Goal: Task Accomplishment & Management: Use online tool/utility

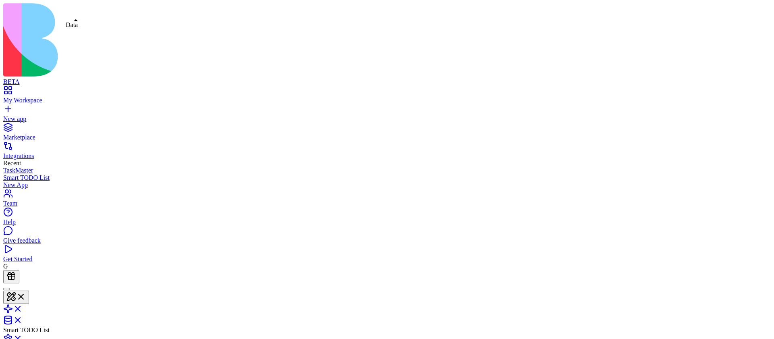
click at [23, 319] on link at bounding box center [12, 322] width 19 height 7
click at [37, 325] on link "New App" at bounding box center [20, 328] width 34 height 7
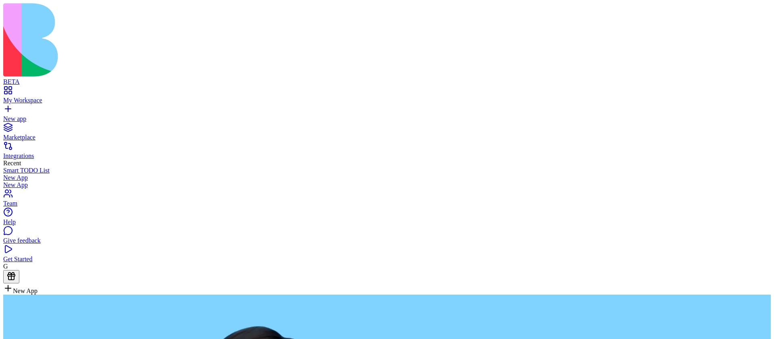
type textarea "**********"
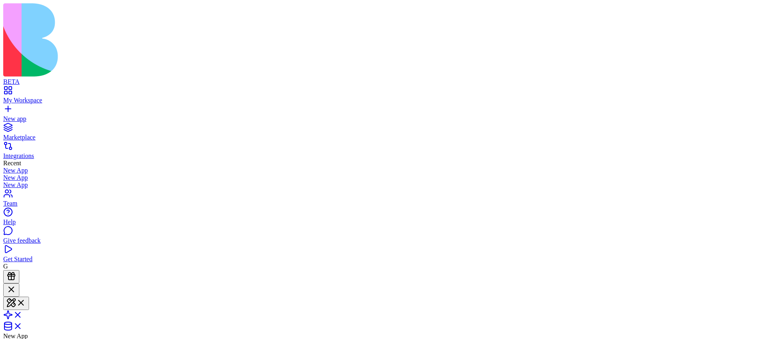
scroll to position [120, 0]
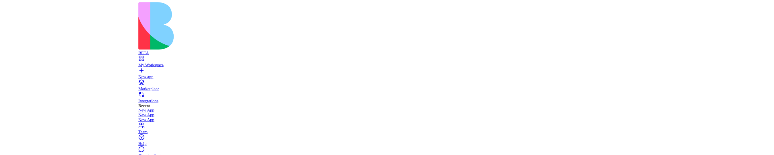
scroll to position [200, 0]
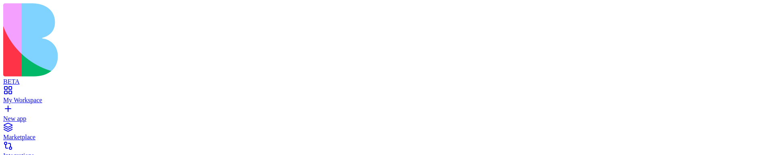
scroll to position [245, 0]
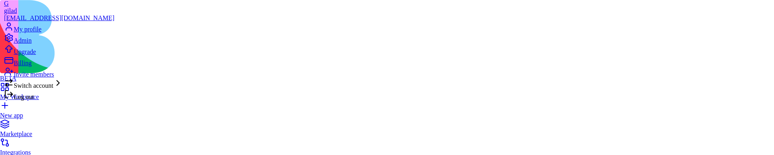
scroll to position [30, 0]
click at [34, 100] on span "Log out" at bounding box center [24, 97] width 20 height 7
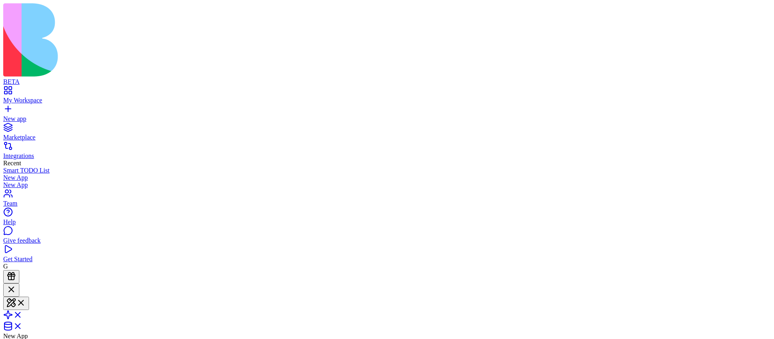
scroll to position [193, 0]
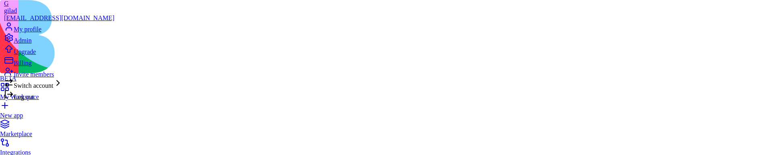
scroll to position [30, 0]
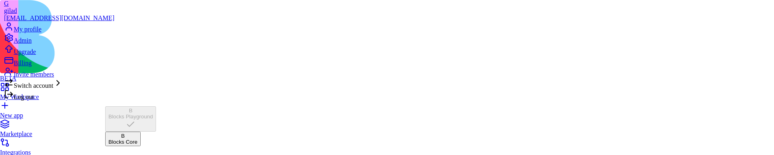
click at [88, 90] on div "Switch account" at bounding box center [59, 83] width 110 height 11
click at [137, 139] on div "Blocks Core" at bounding box center [122, 142] width 29 height 6
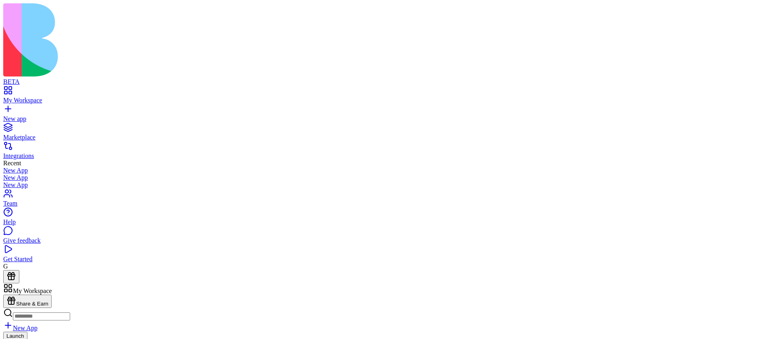
click at [29, 108] on link "New app" at bounding box center [387, 115] width 768 height 15
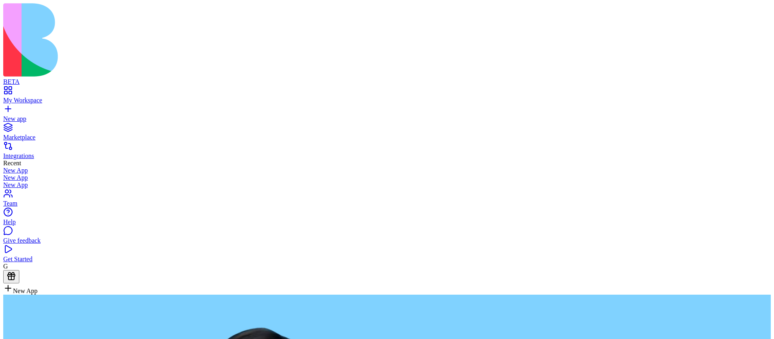
type textarea "*"
type textarea "**********"
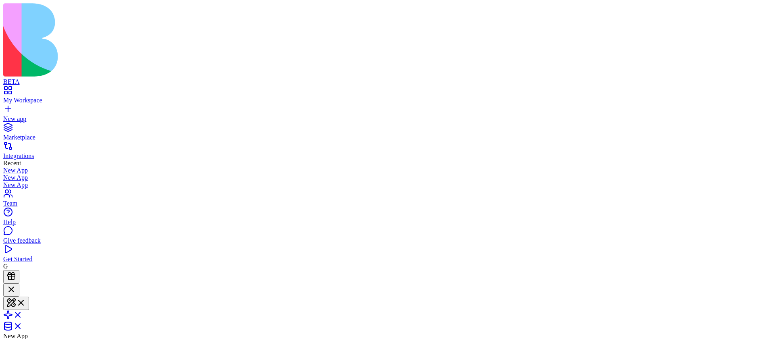
scroll to position [112, 0]
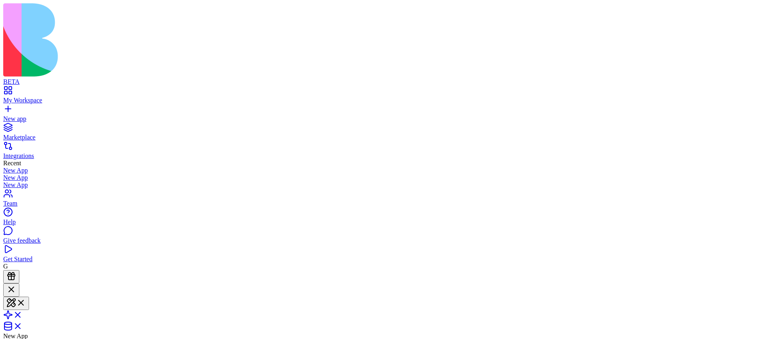
click at [16, 108] on link "New app" at bounding box center [387, 115] width 768 height 15
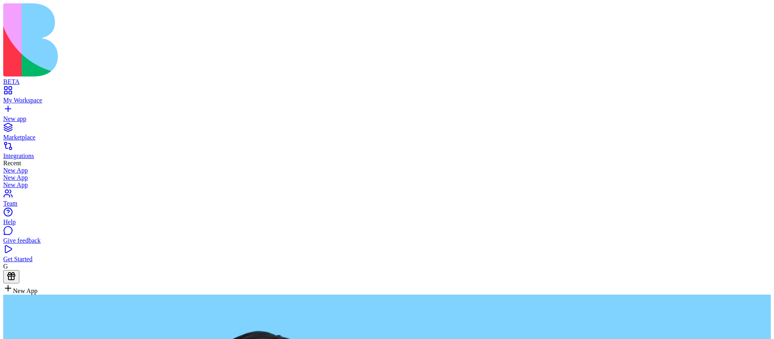
type textarea "**********"
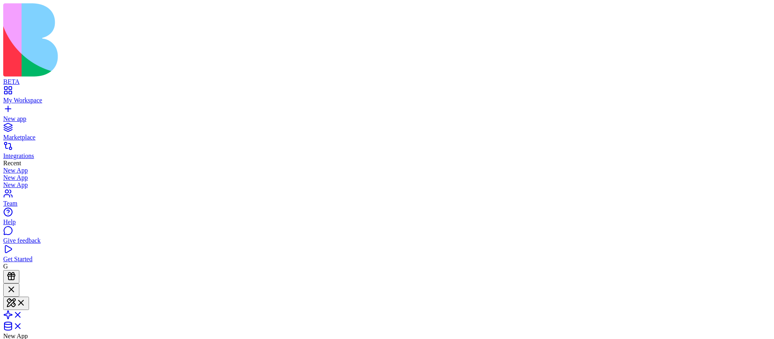
scroll to position [96, 0]
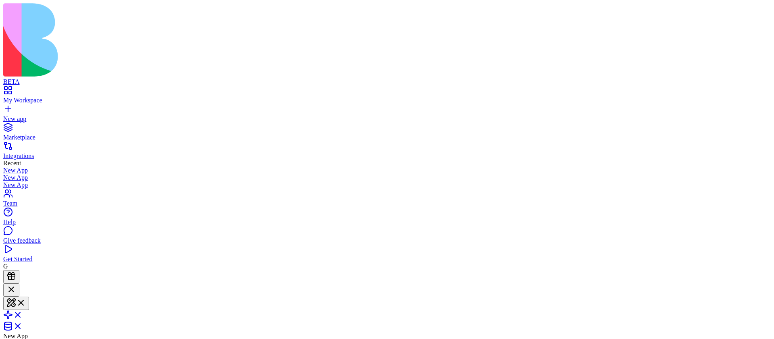
drag, startPoint x: 449, startPoint y: 154, endPoint x: 586, endPoint y: 227, distance: 155.3
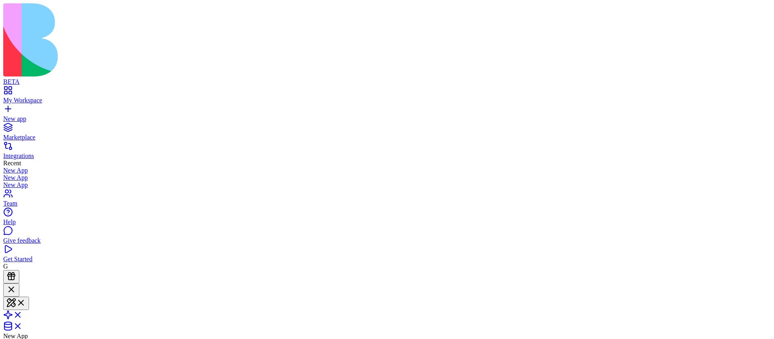
scroll to position [181, 0]
